Goal: Information Seeking & Learning: Find specific fact

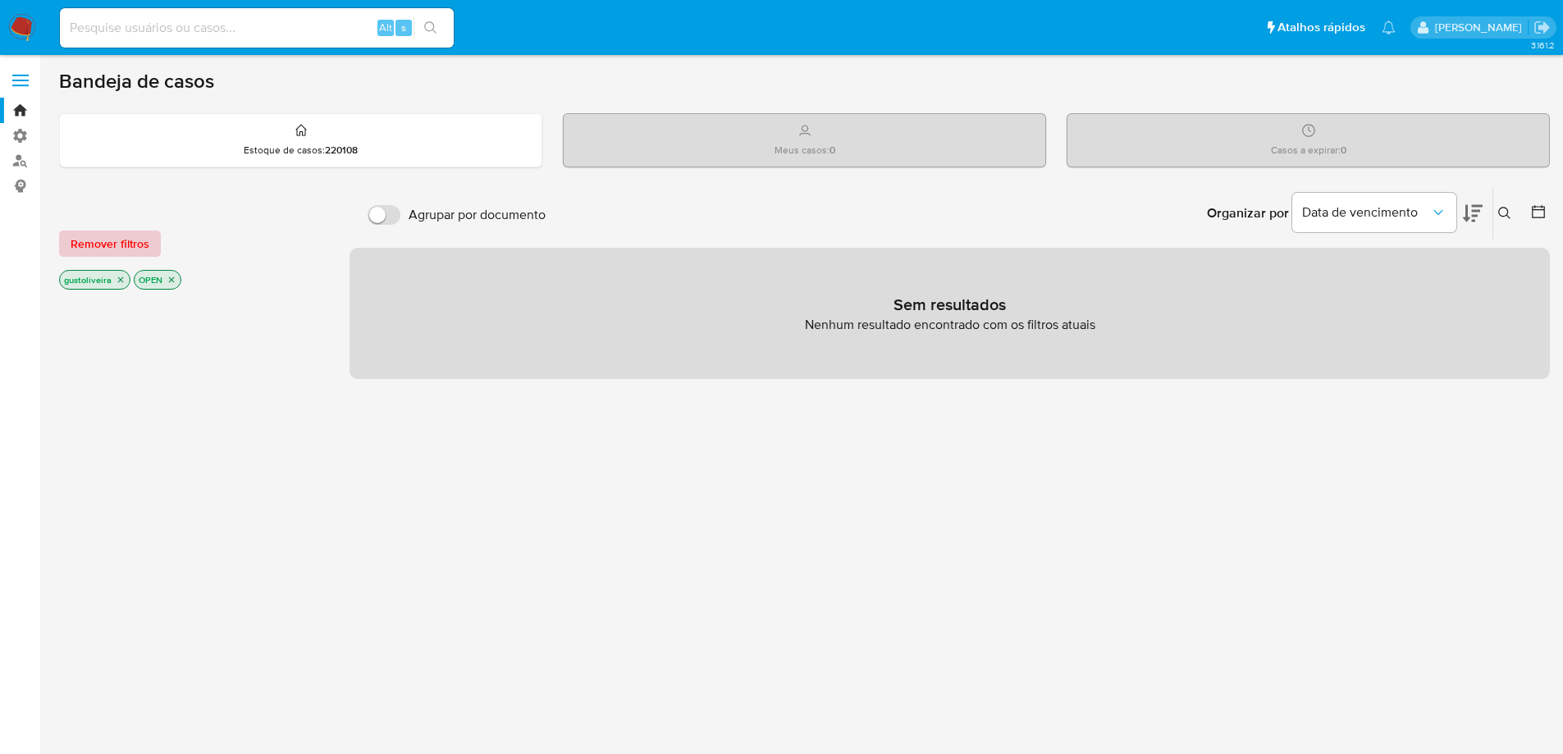
click at [123, 240] on span "Remover filtros" at bounding box center [110, 243] width 79 height 23
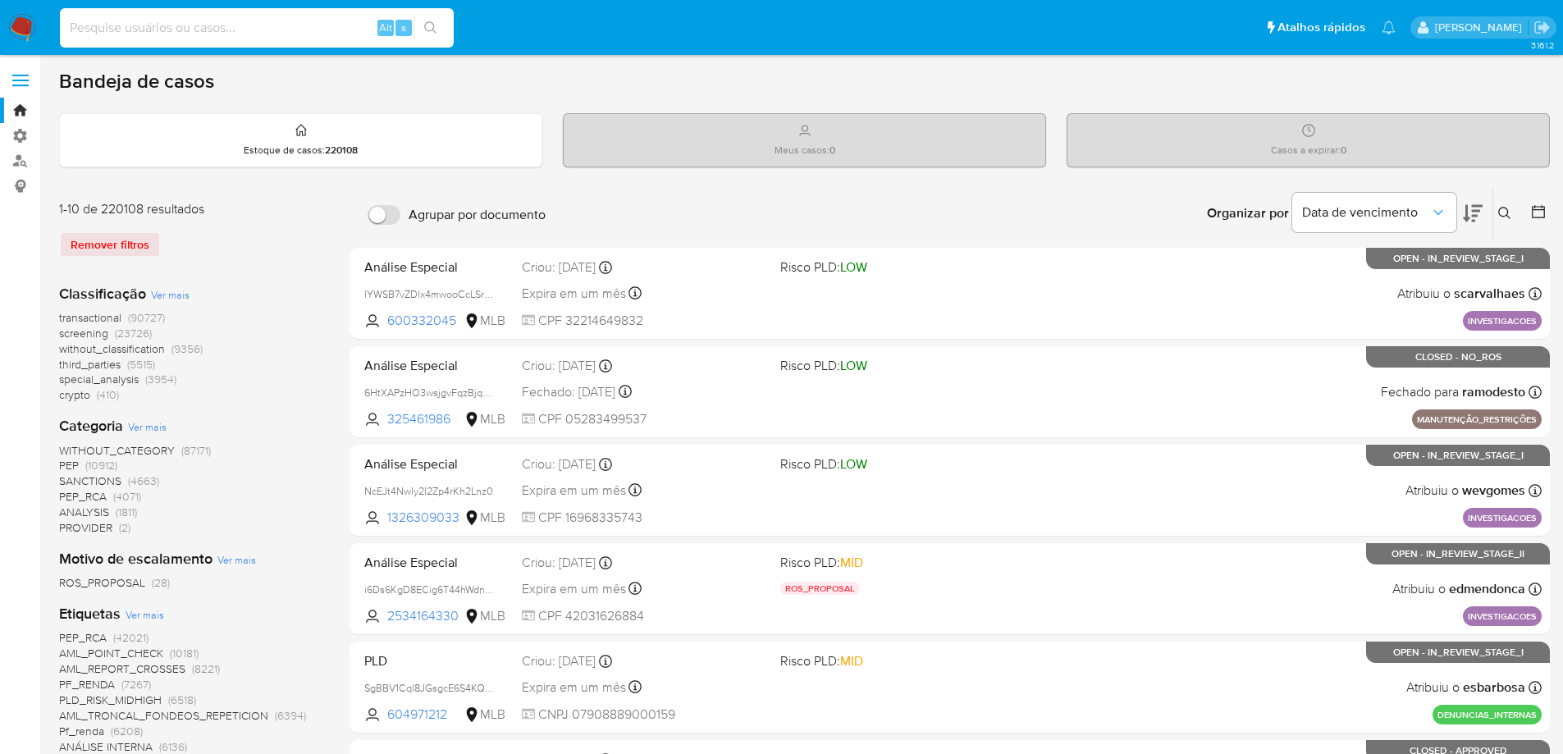
click at [144, 23] on input at bounding box center [257, 27] width 394 height 21
paste input "1095919725"
type input "1095919725"
click at [427, 21] on icon "search-icon" at bounding box center [430, 27] width 13 height 13
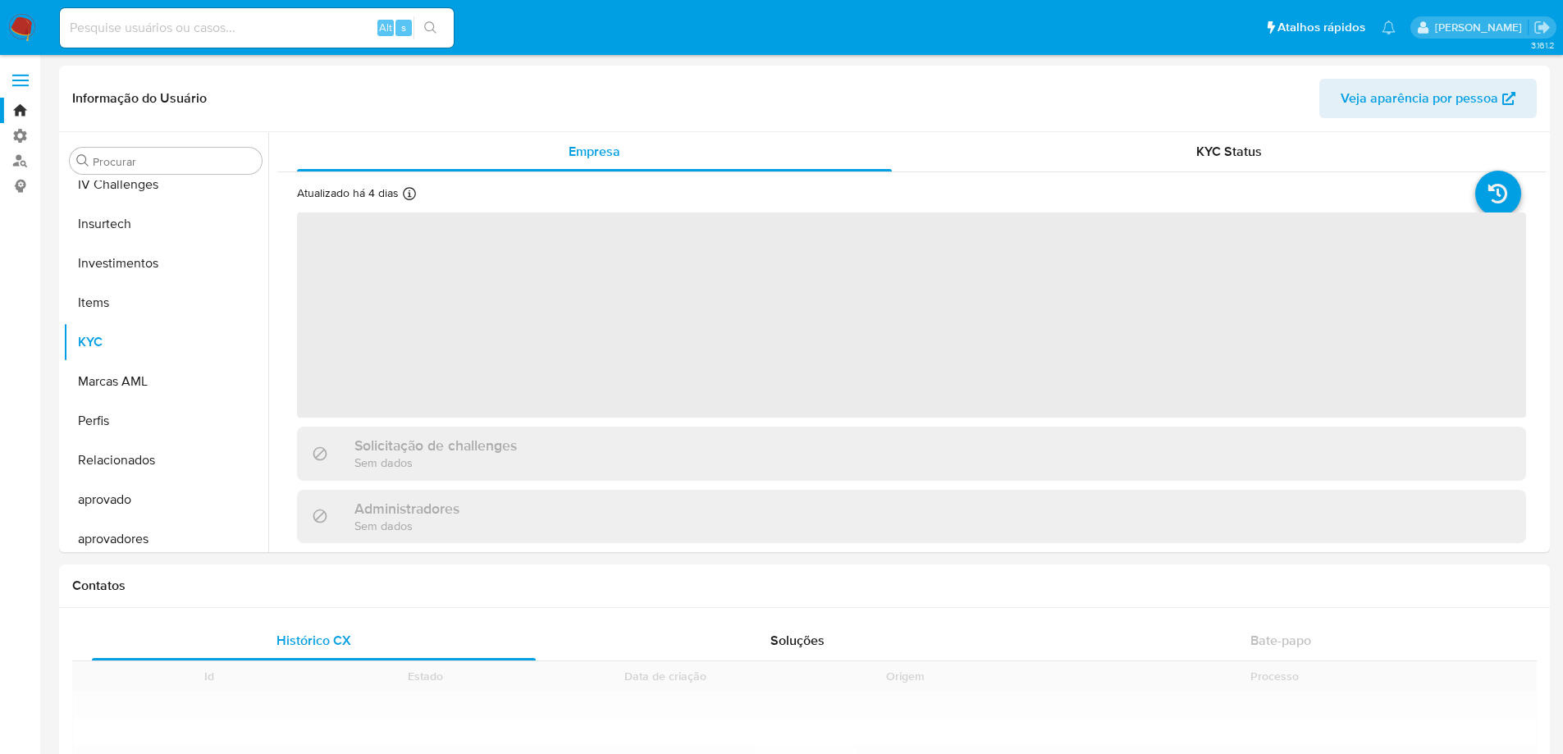
scroll to position [693, 0]
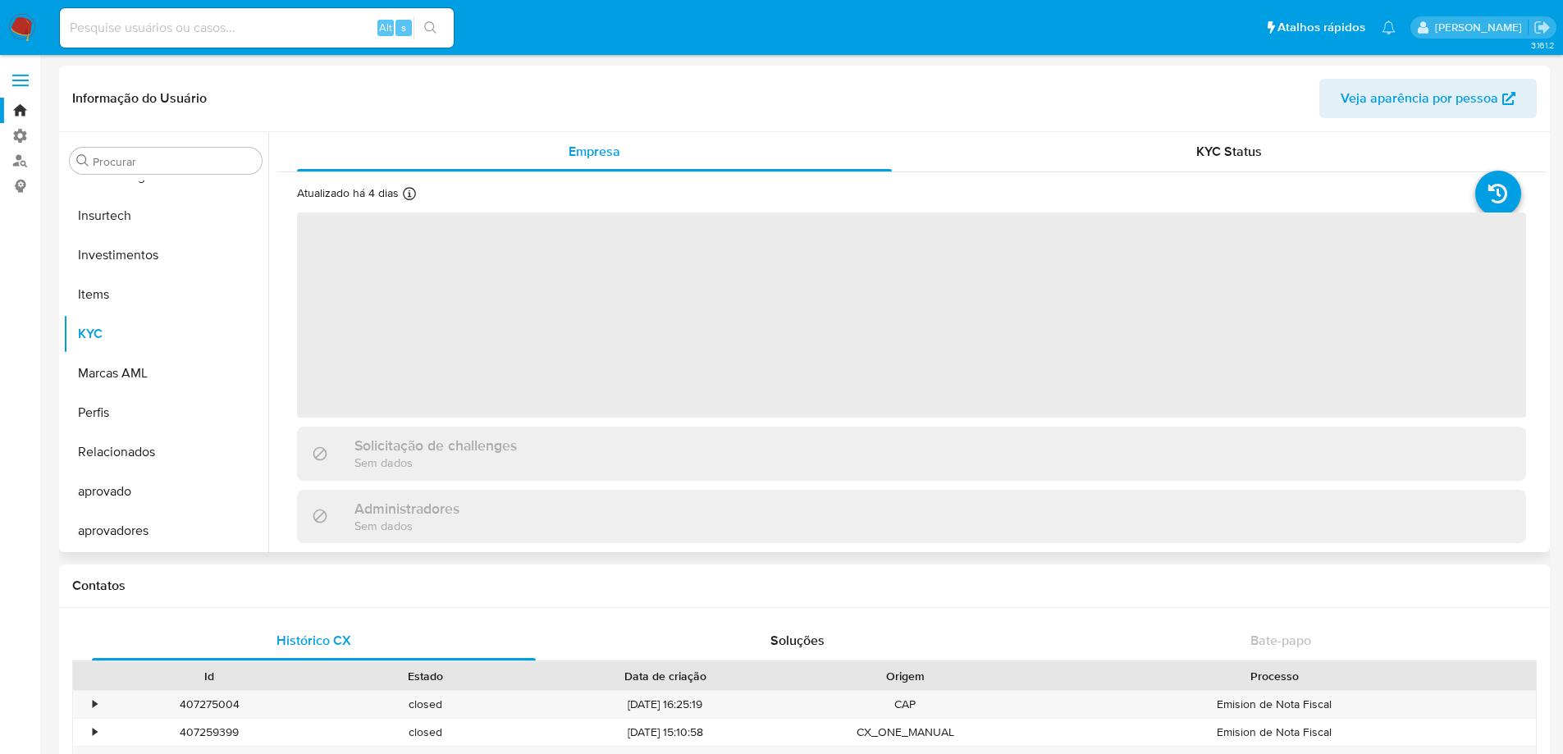
select select "10"
click at [1417, 97] on span "Veja aparência por pessoa" at bounding box center [1420, 98] width 158 height 39
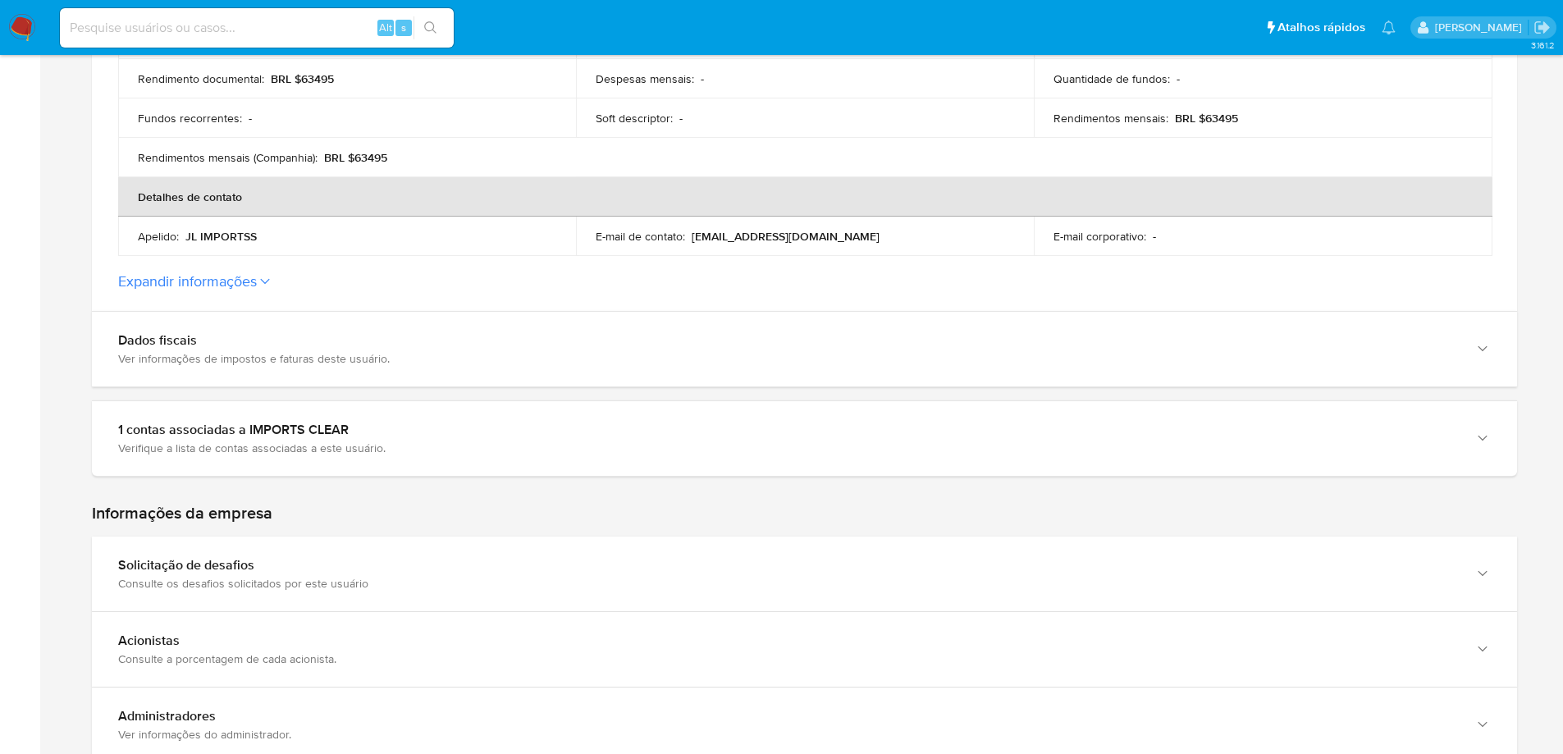
scroll to position [620, 0]
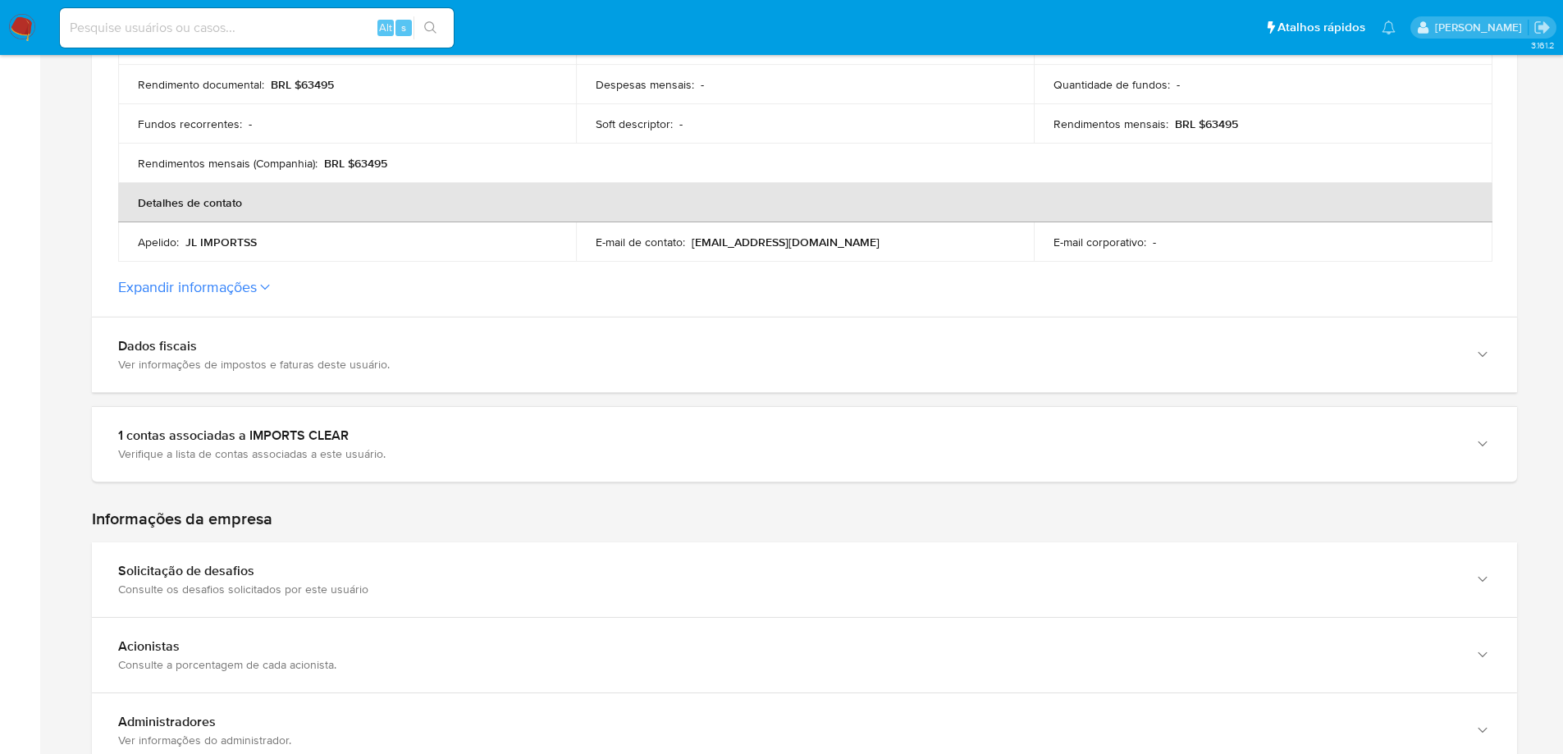
click at [235, 278] on button "Expandir informações" at bounding box center [187, 287] width 139 height 18
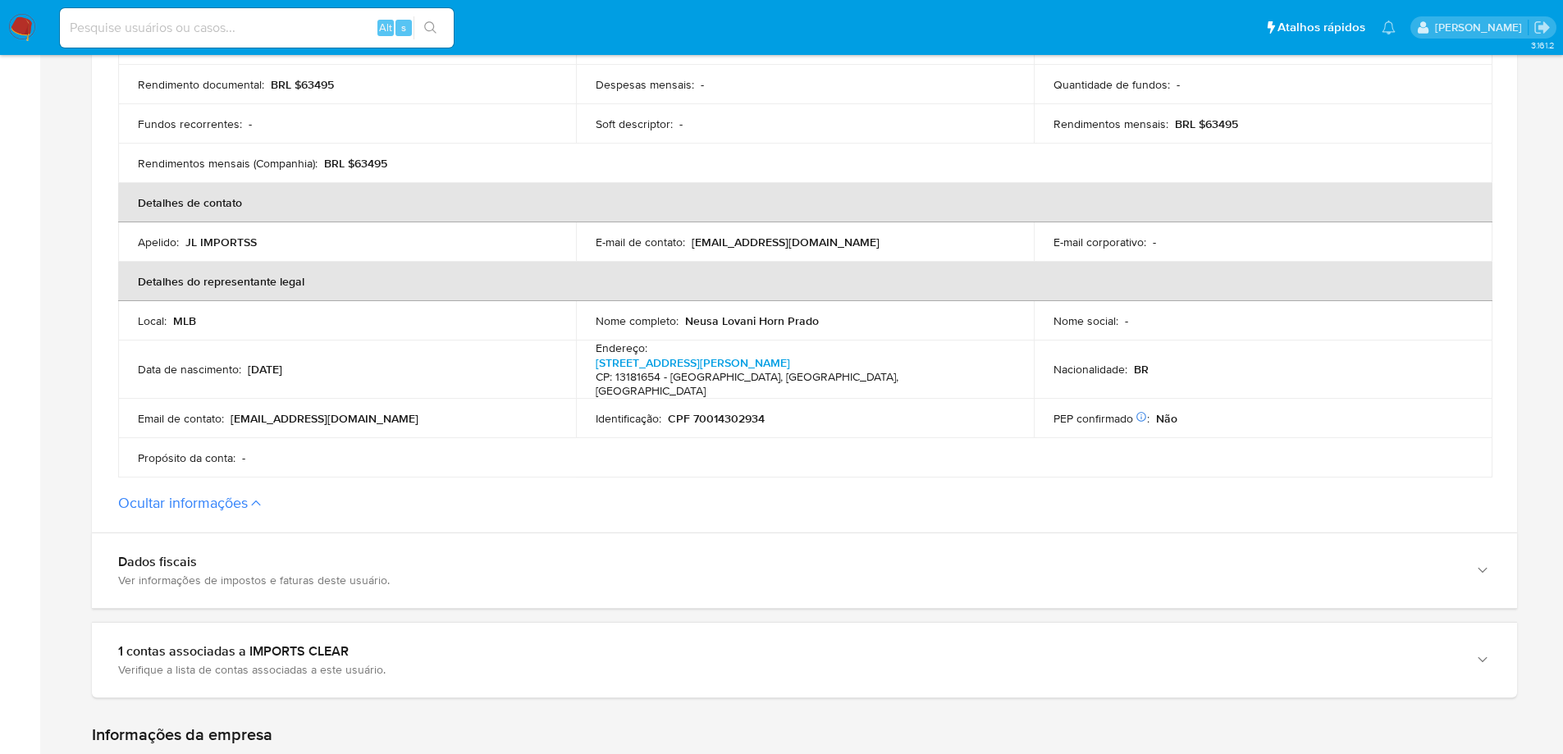
click at [217, 494] on button "Ocultar informações" at bounding box center [183, 503] width 130 height 18
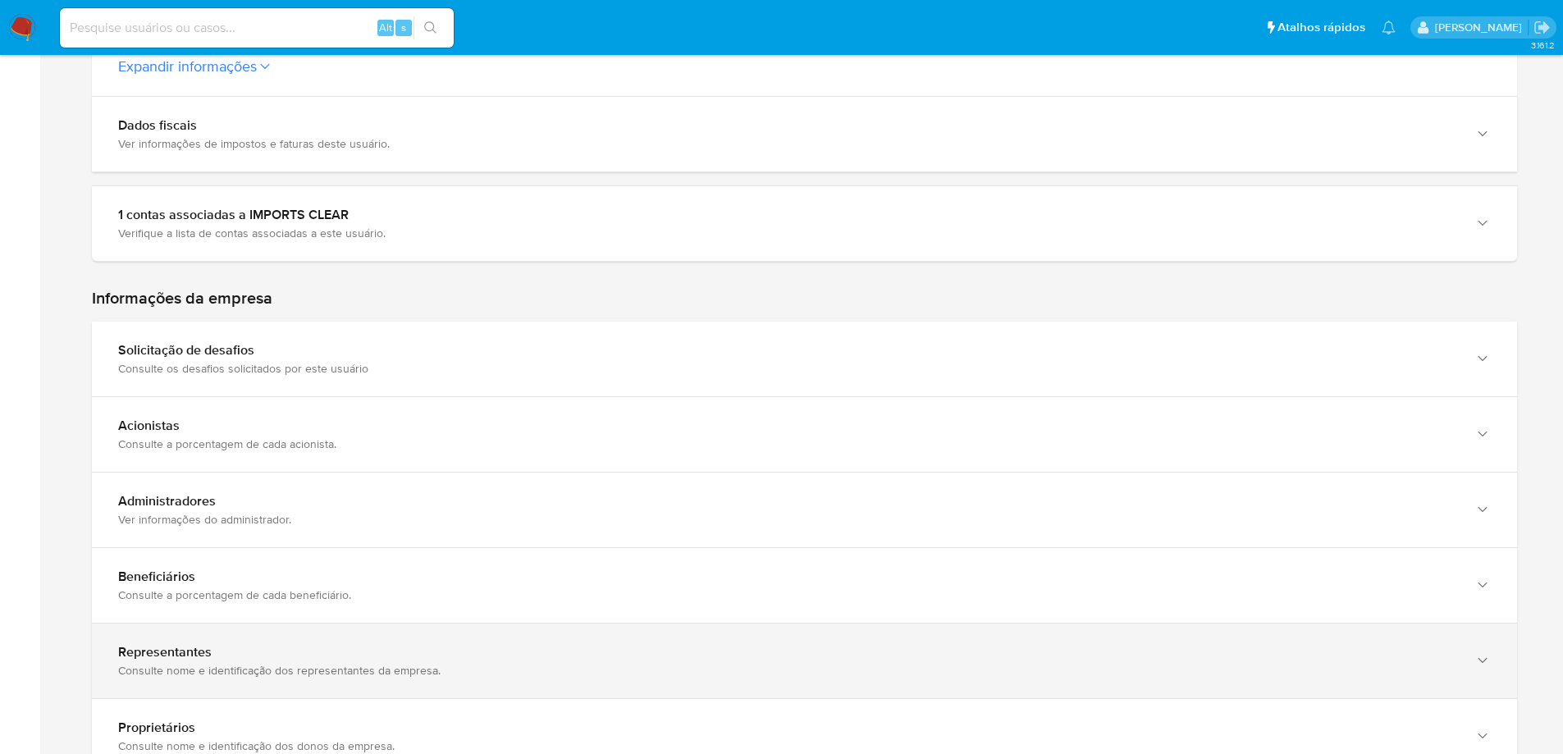
scroll to position [866, 0]
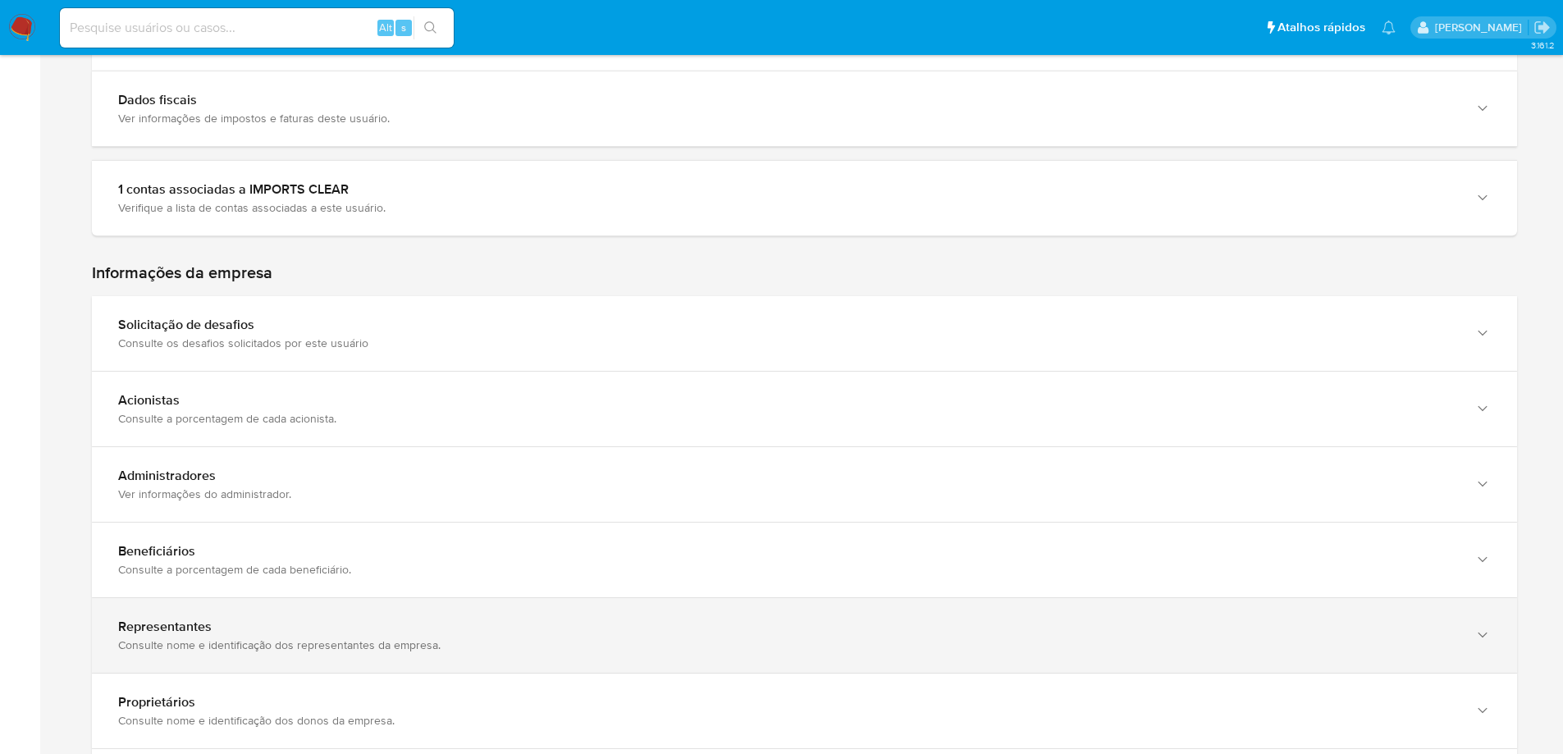
click at [259, 637] on div "Consulte nome e identificação dos representantes da empresa." at bounding box center [788, 644] width 1340 height 15
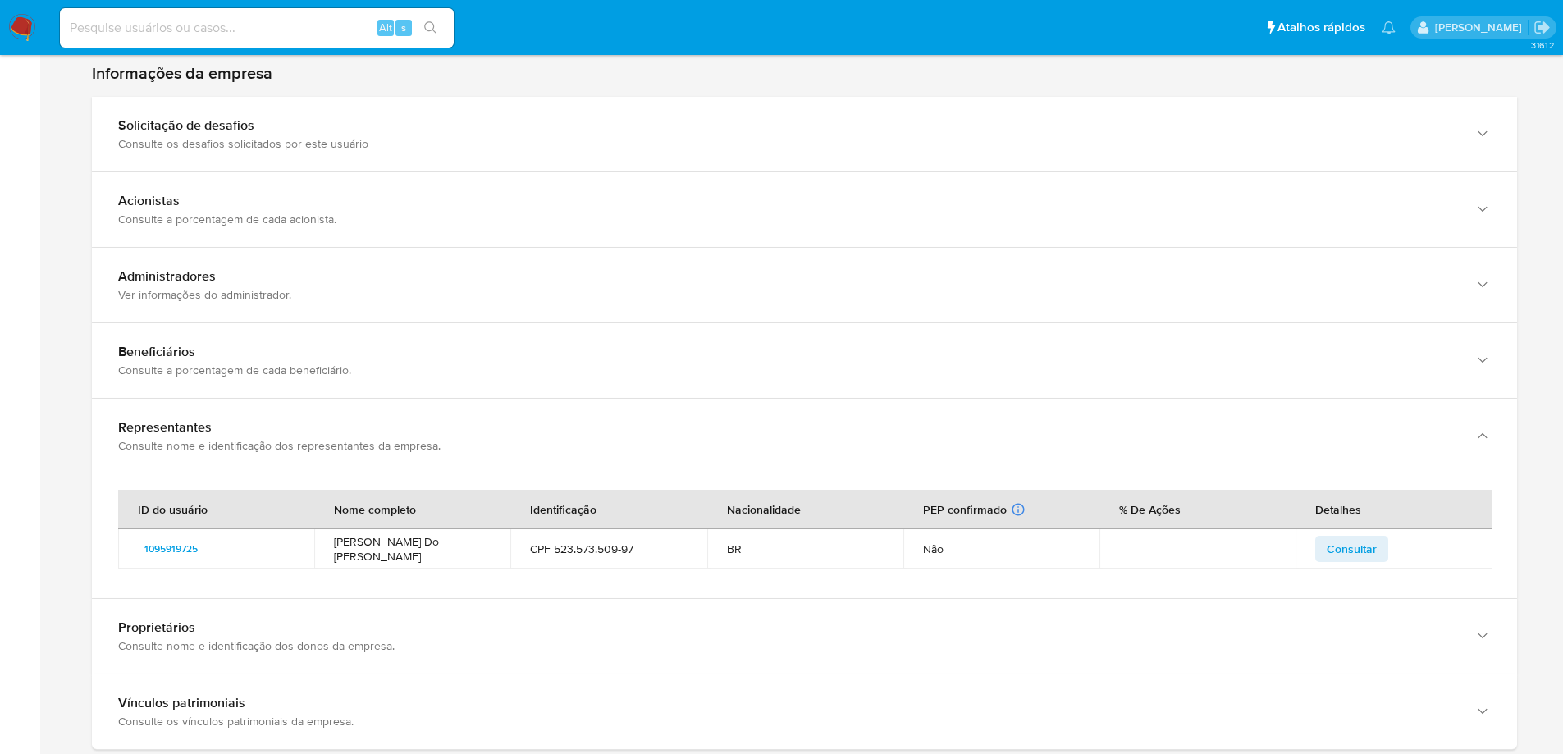
scroll to position [1071, 0]
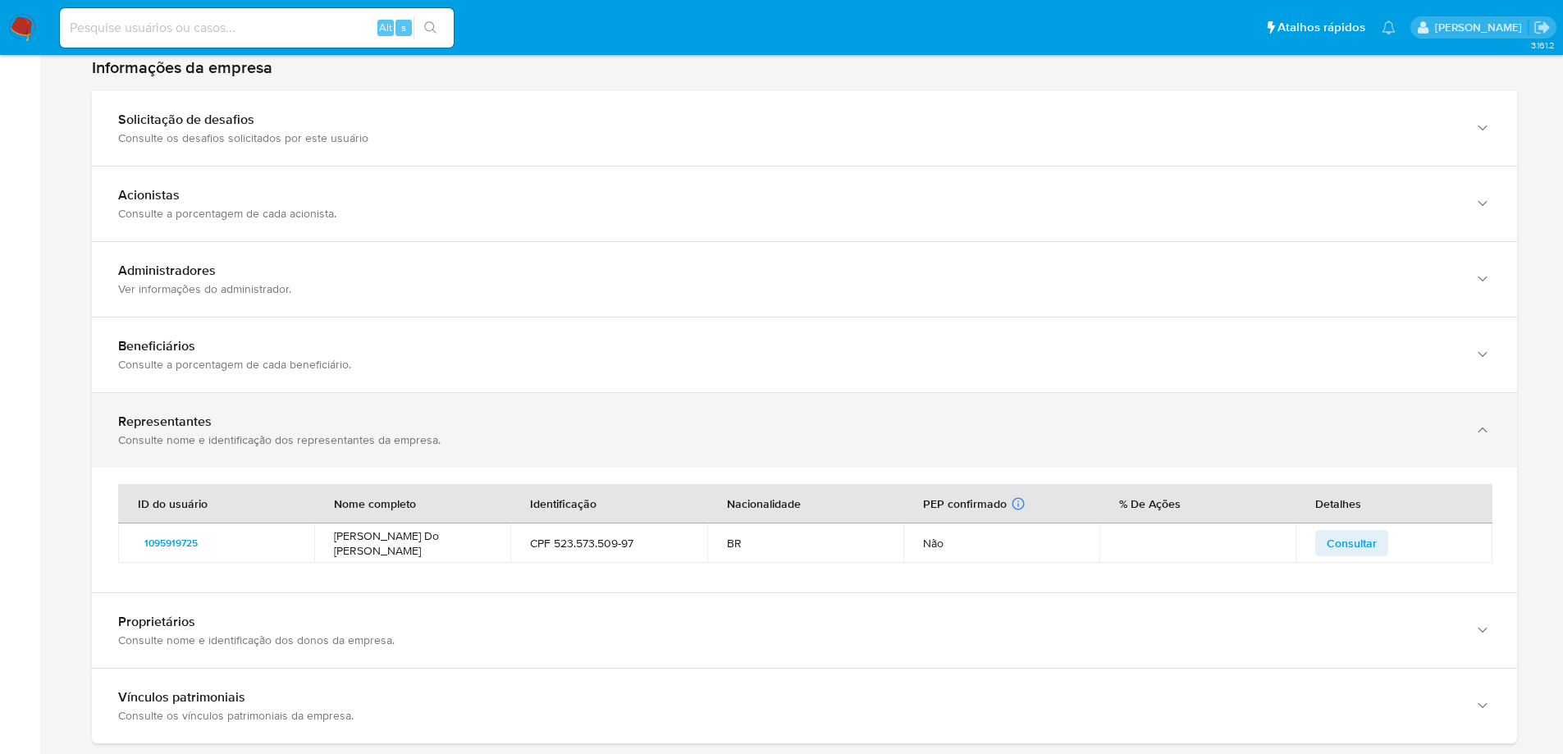
click at [175, 414] on div "Representantes" at bounding box center [788, 422] width 1340 height 16
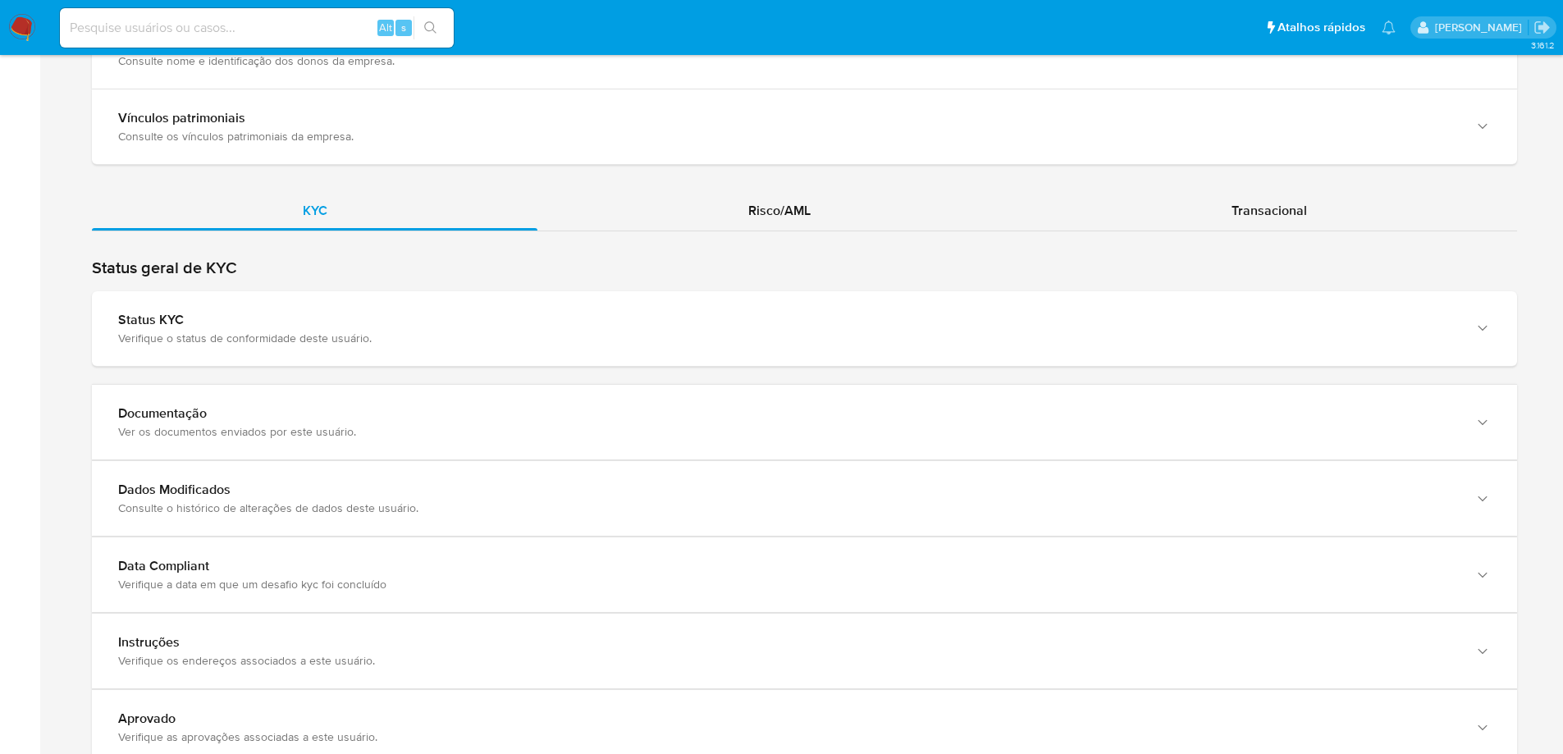
scroll to position [1556, 0]
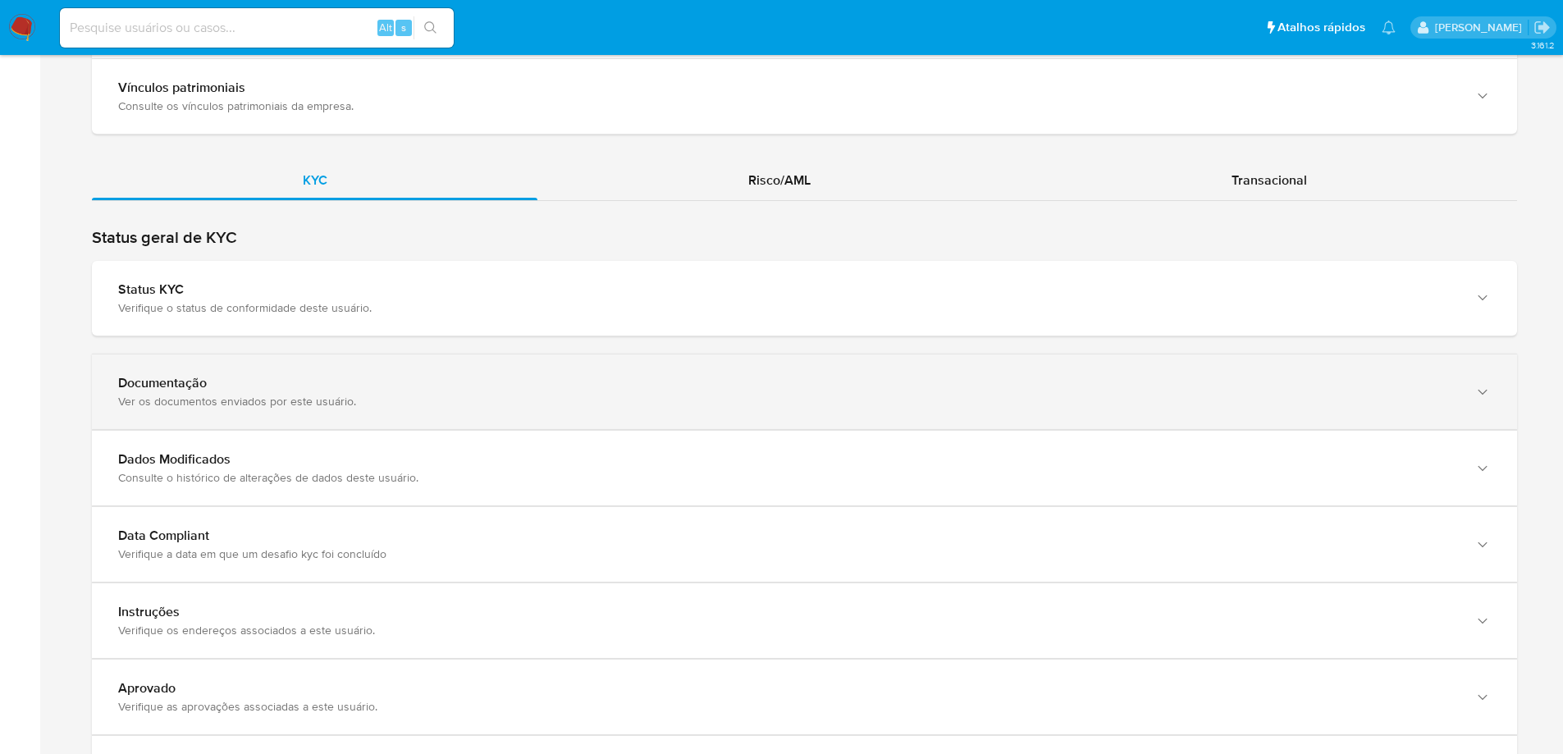
click at [288, 376] on div "Documentação" at bounding box center [788, 383] width 1340 height 16
